Goal: Navigation & Orientation: Find specific page/section

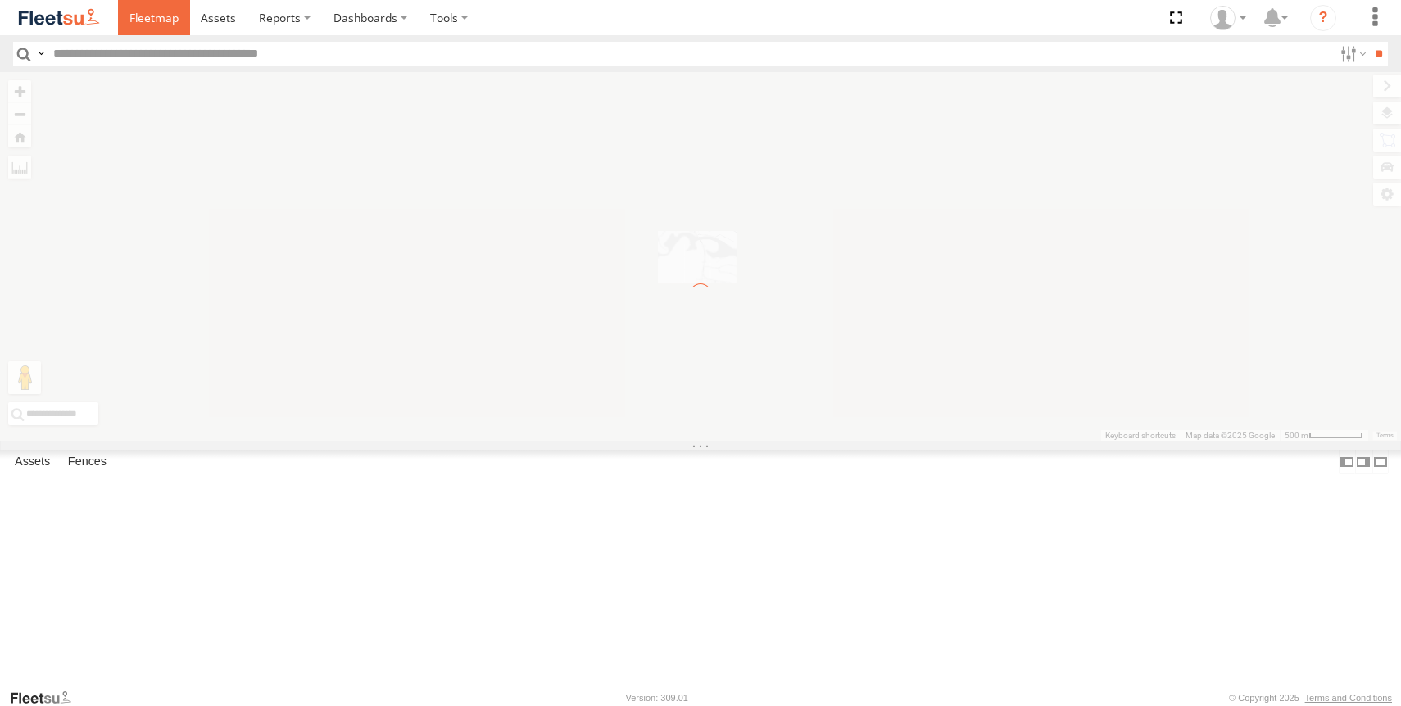
click at [152, 16] on span at bounding box center [153, 18] width 49 height 16
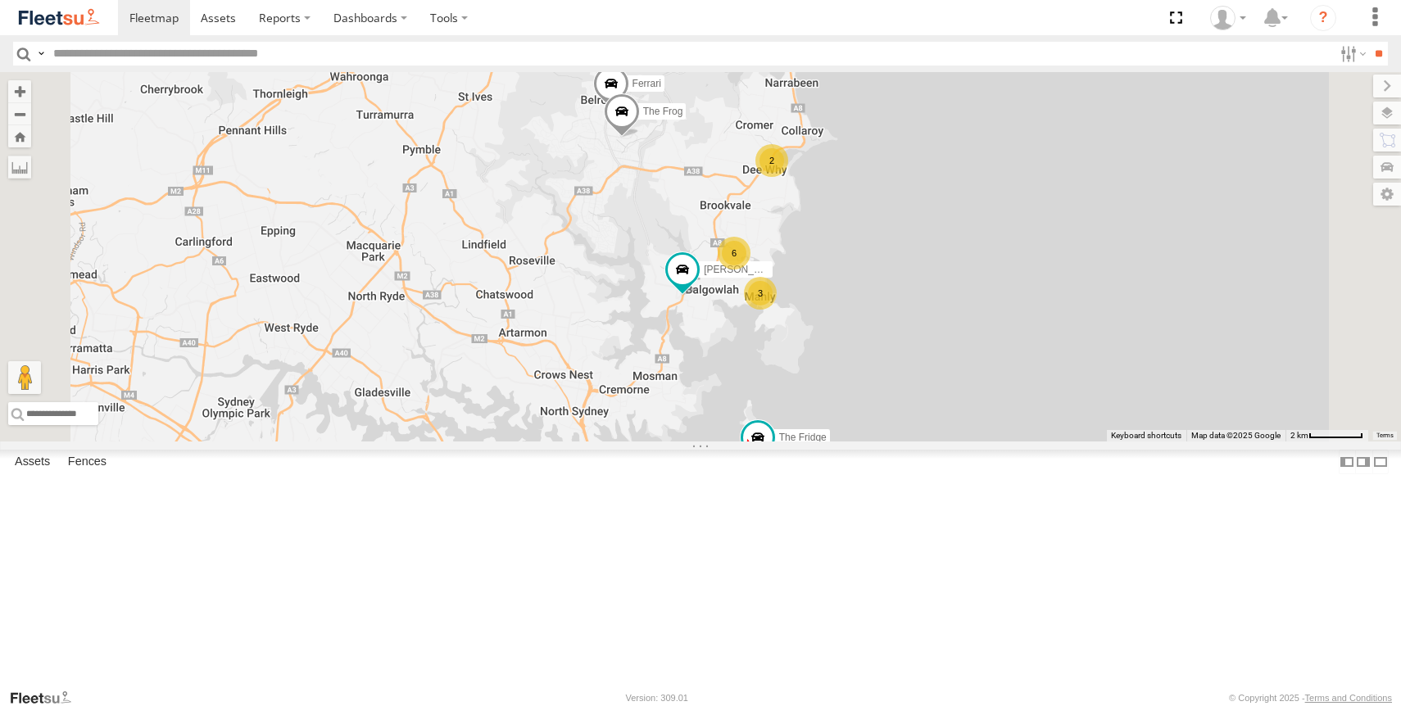
click at [0, 0] on div "All Assets" at bounding box center [0, 0] width 0 height 0
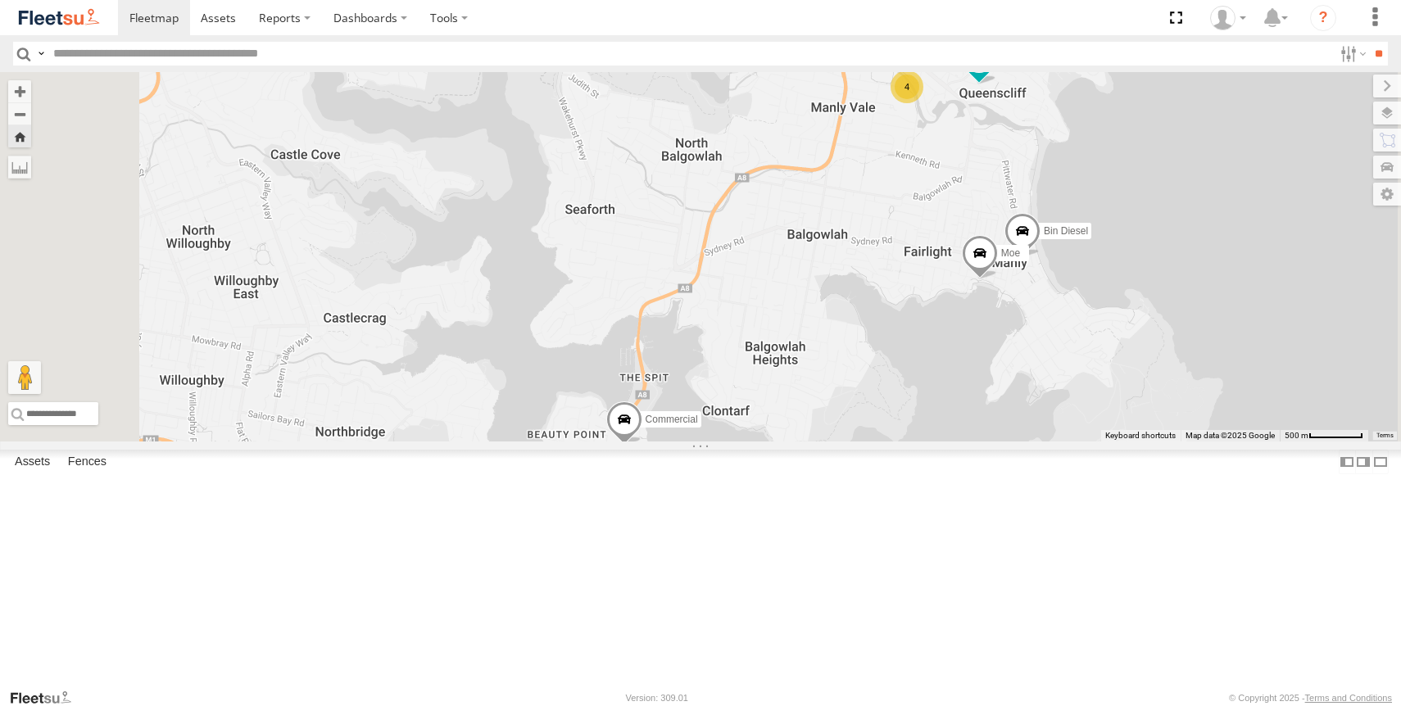
click at [0, 0] on div "All Assets" at bounding box center [0, 0] width 0 height 0
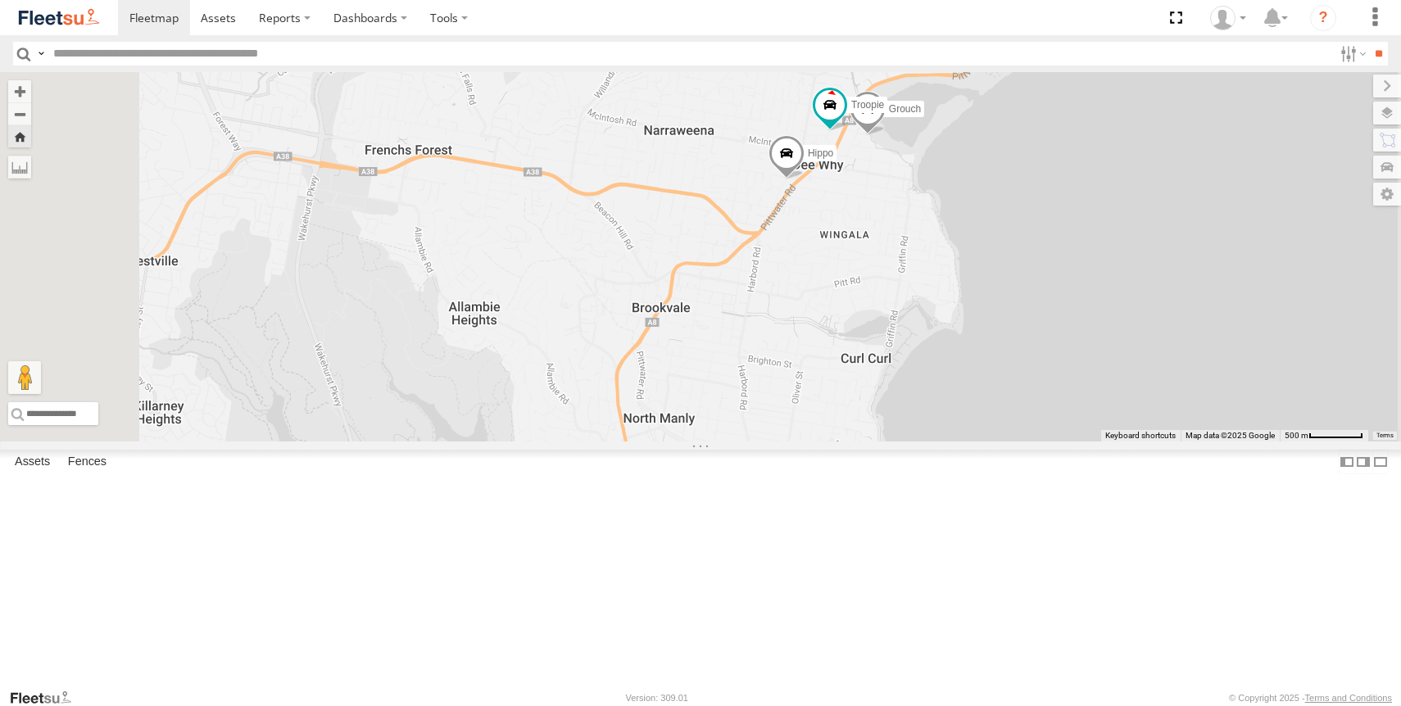
click at [0, 0] on div "Hippo" at bounding box center [0, 0] width 0 height 0
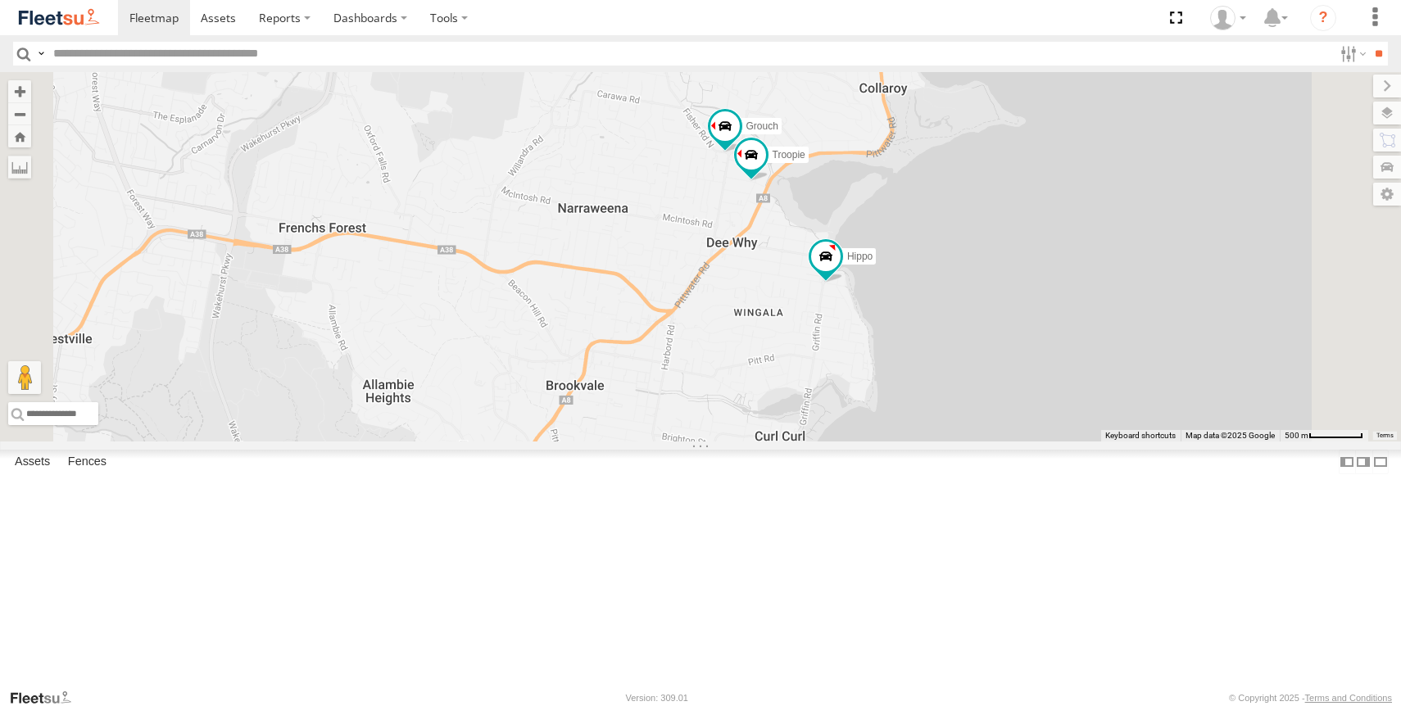
click at [0, 0] on div "All Assets" at bounding box center [0, 0] width 0 height 0
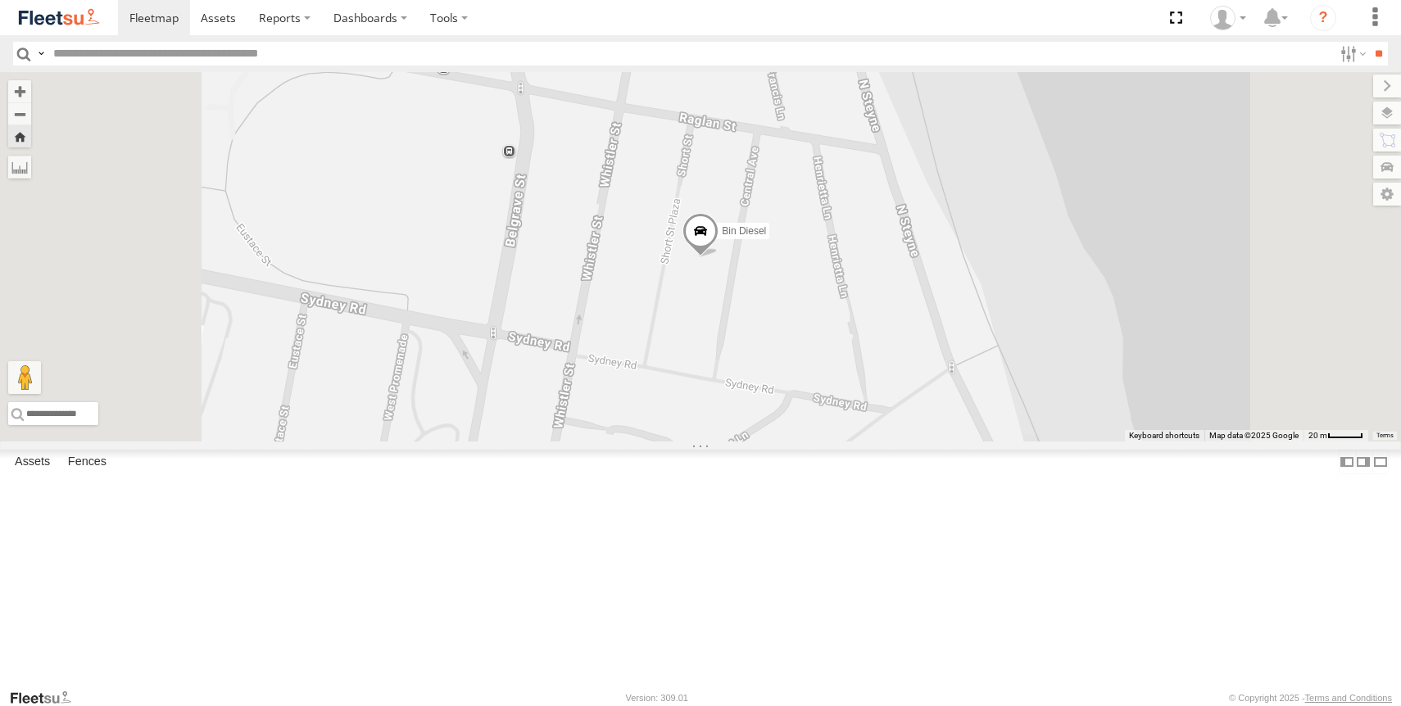
click at [0, 0] on div "Troopie" at bounding box center [0, 0] width 0 height 0
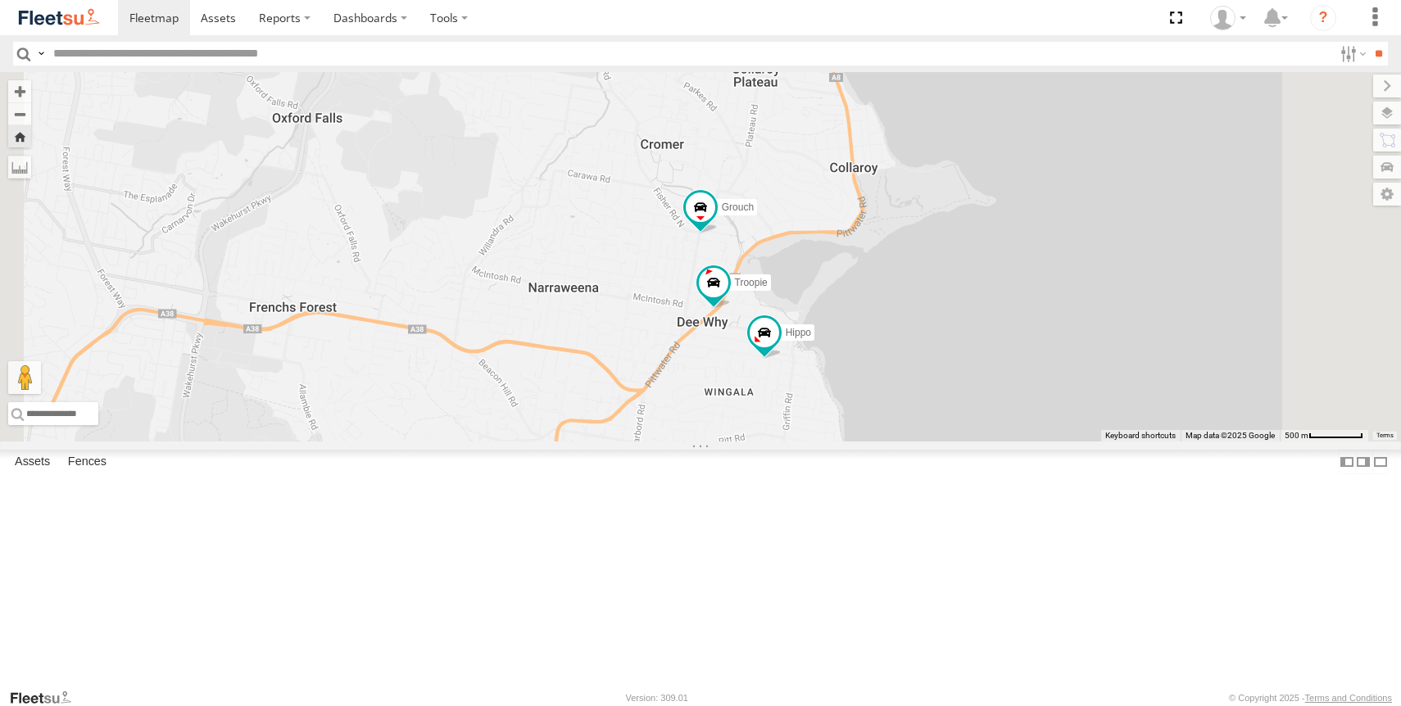
click at [0, 0] on div "All Assets" at bounding box center [0, 0] width 0 height 0
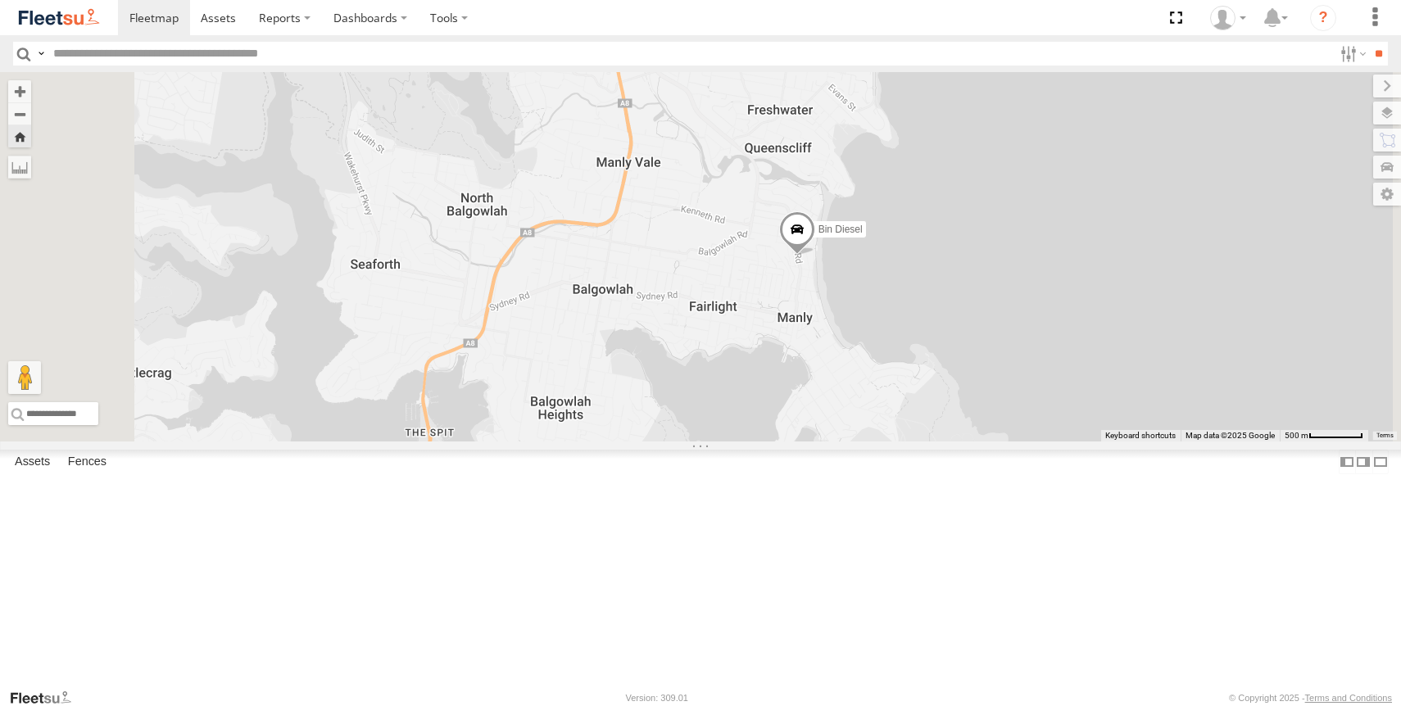
click at [0, 0] on div "Ferrari All Assets" at bounding box center [0, 0] width 0 height 0
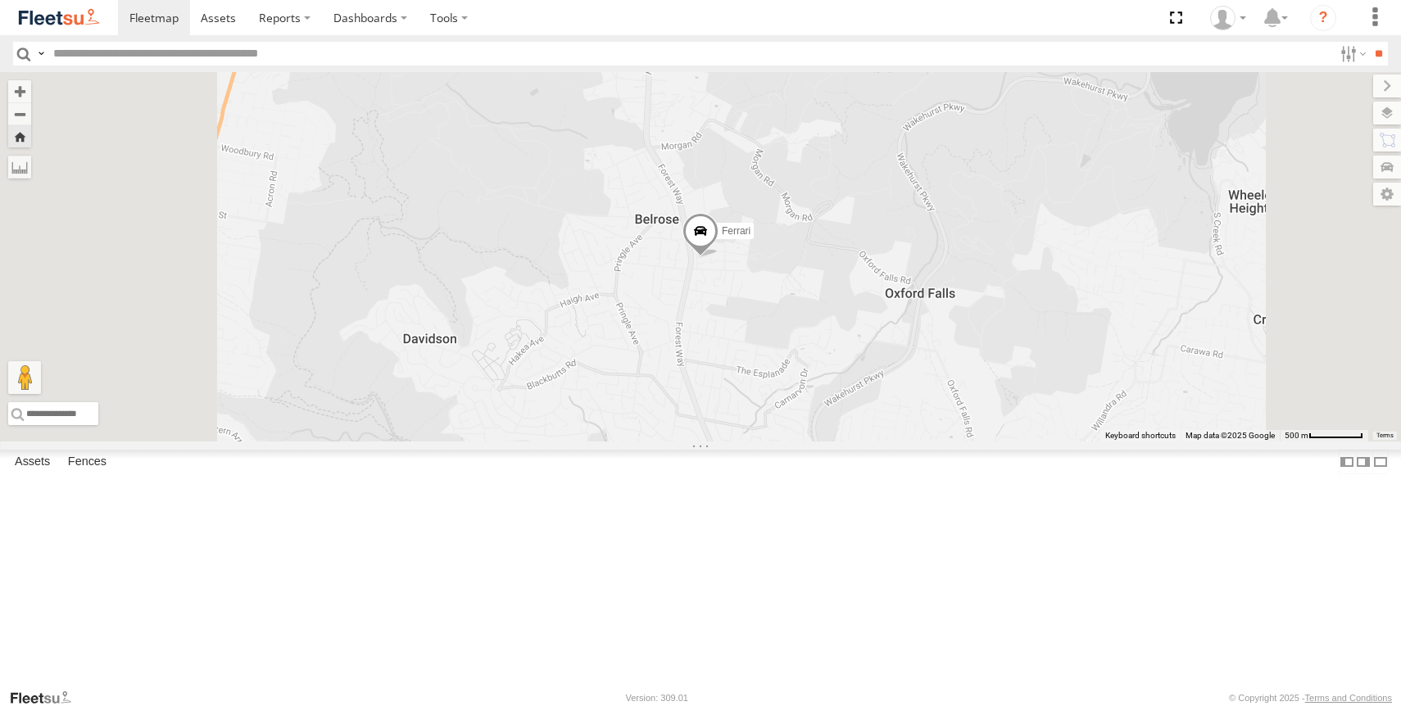
click at [0, 0] on div "All Assets" at bounding box center [0, 0] width 0 height 0
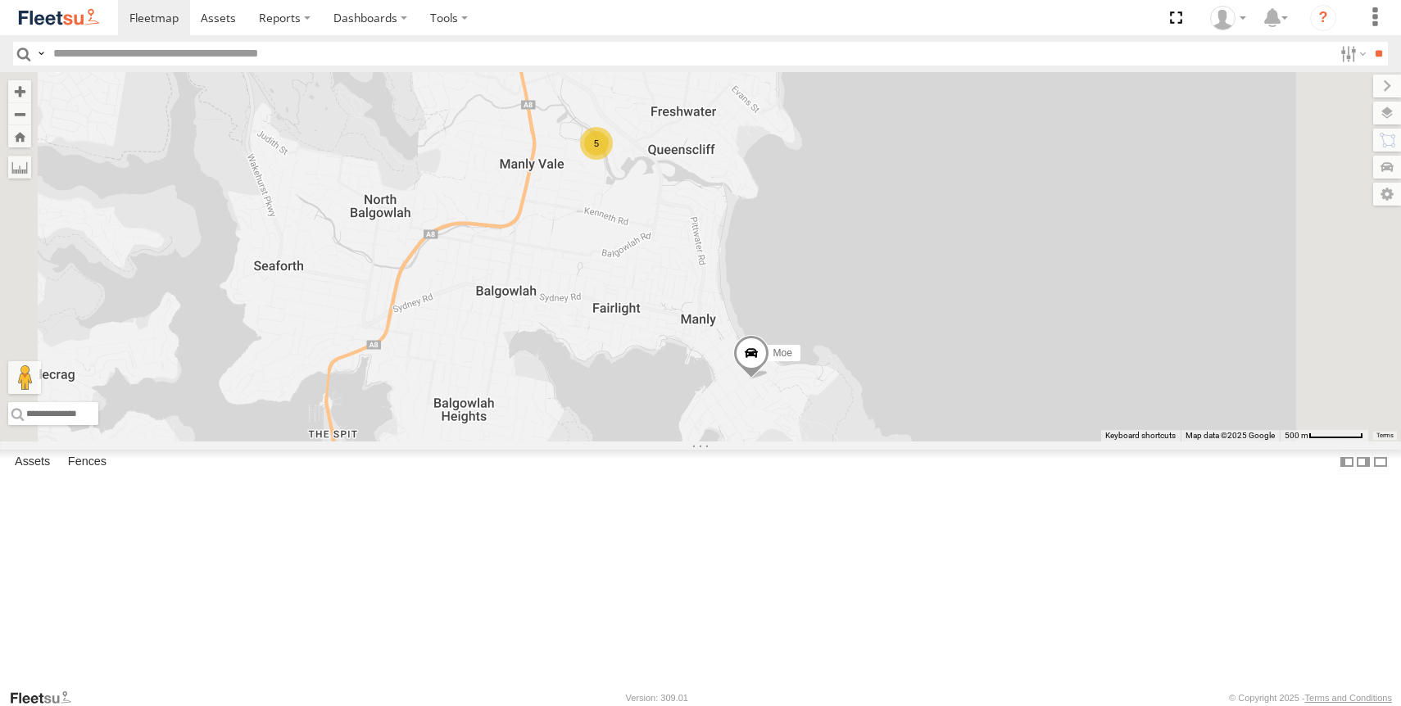
scroll to position [105, 0]
click at [0, 0] on div "Troopie" at bounding box center [0, 0] width 0 height 0
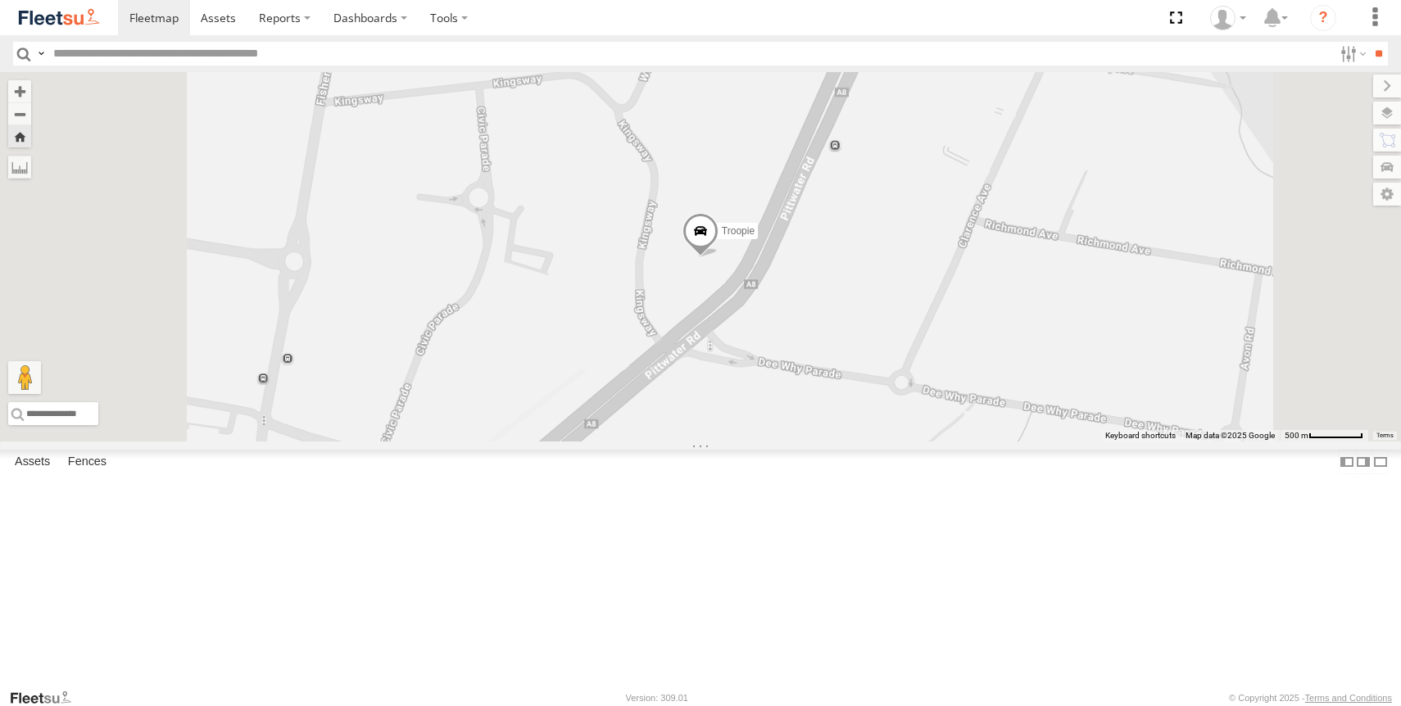
scroll to position [0, 0]
